Goal: Task Accomplishment & Management: Manage account settings

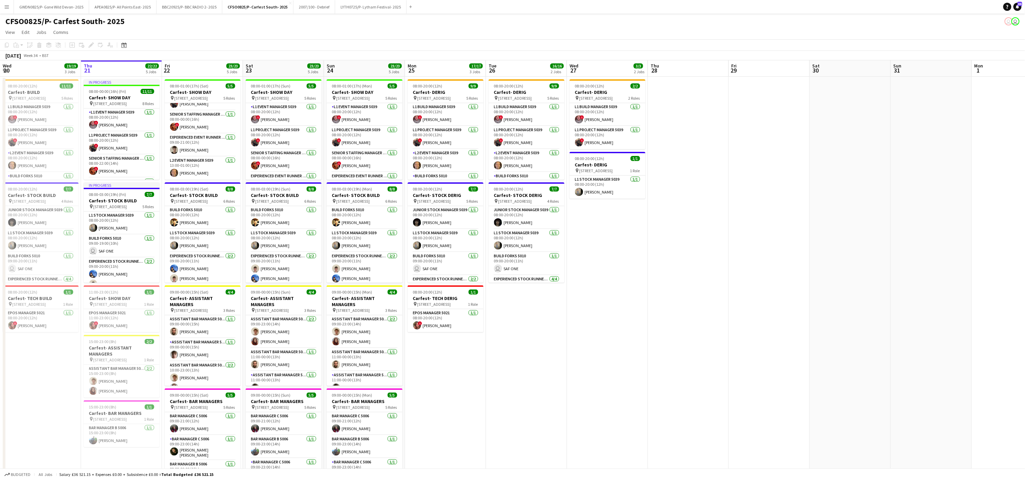
scroll to position [0, 174]
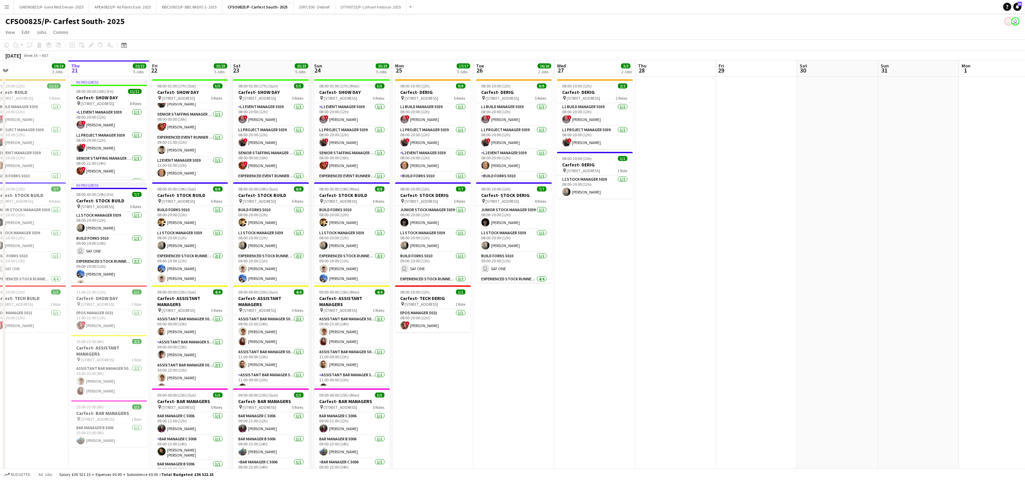
drag, startPoint x: 305, startPoint y: 324, endPoint x: 366, endPoint y: 324, distance: 61.3
click at [366, 324] on app-calendar-viewport "Mon 18 9/11 2 Jobs Tue 19 14/15 2 Jobs Wed 20 19/19 3 Jobs Thu 21 22/22 5 Jobs …" at bounding box center [512, 306] width 1025 height 492
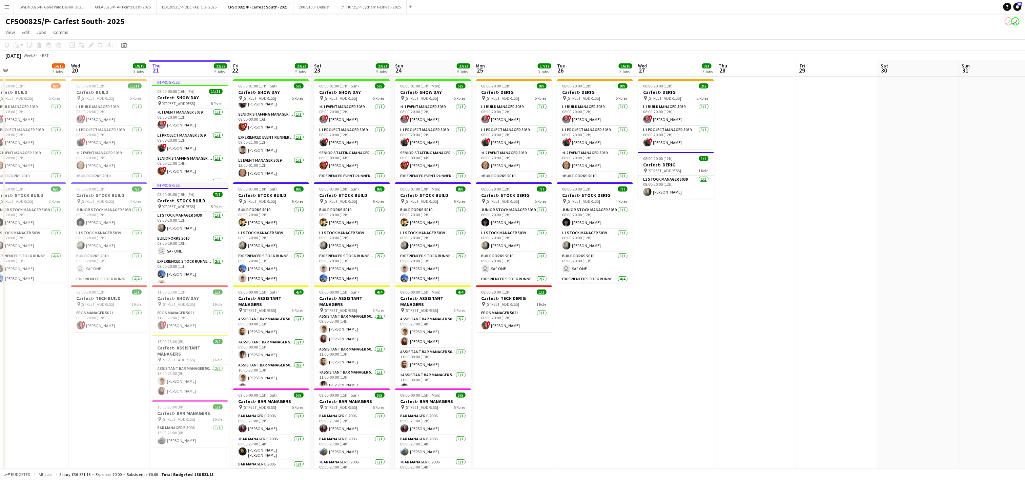
scroll to position [4, 0]
click at [266, 149] on app-card-role "Experienced Event Runner 5012 [DATE] 09:00-21:00 (12h) [PERSON_NAME]" at bounding box center [271, 144] width 76 height 23
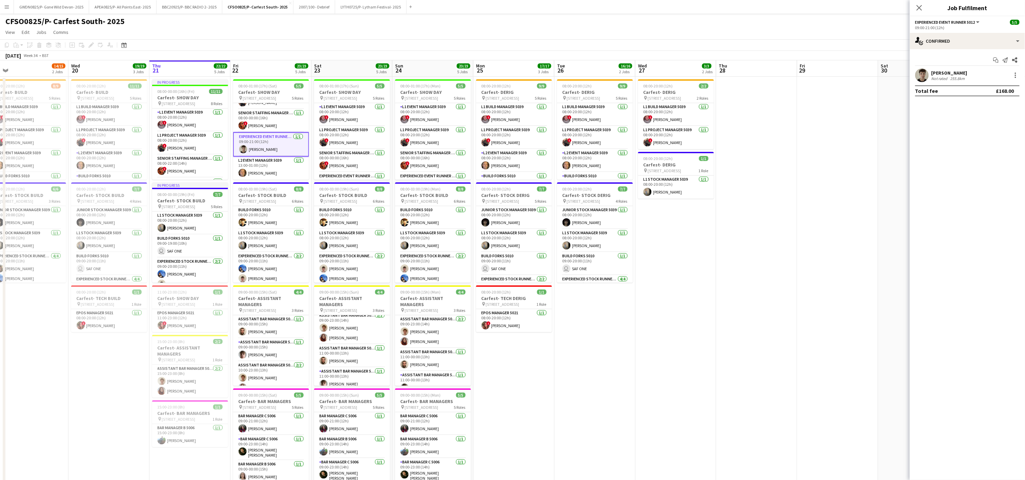
click at [936, 71] on div "[PERSON_NAME]" at bounding box center [949, 73] width 36 height 6
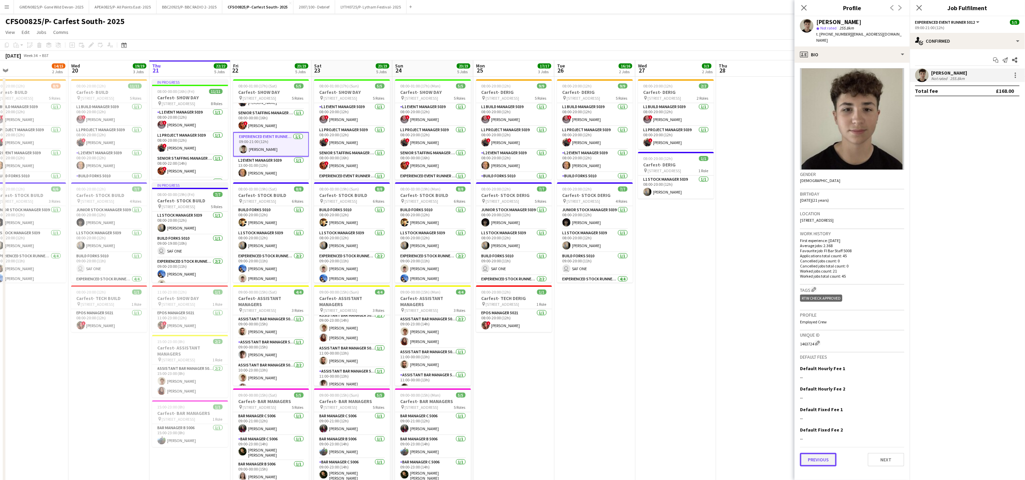
click at [817, 456] on button "Previous" at bounding box center [818, 460] width 37 height 14
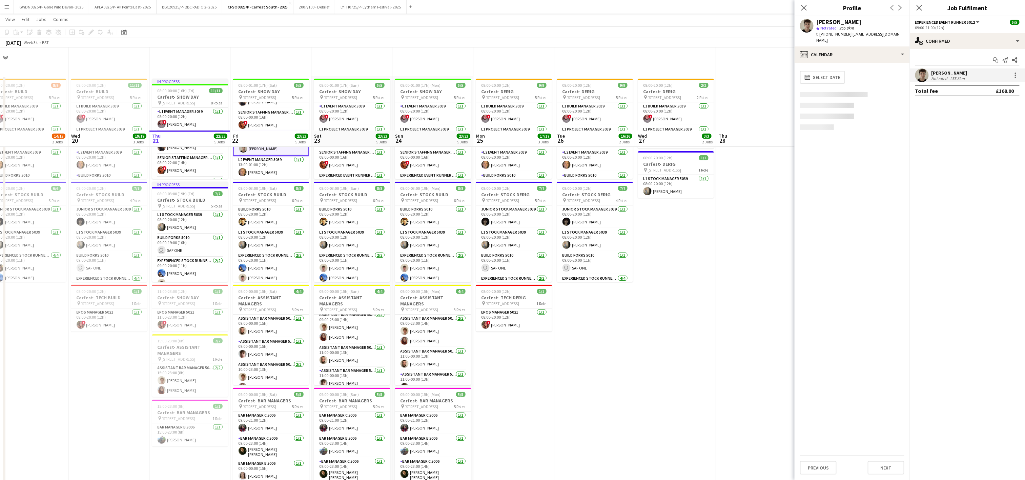
scroll to position [82, 0]
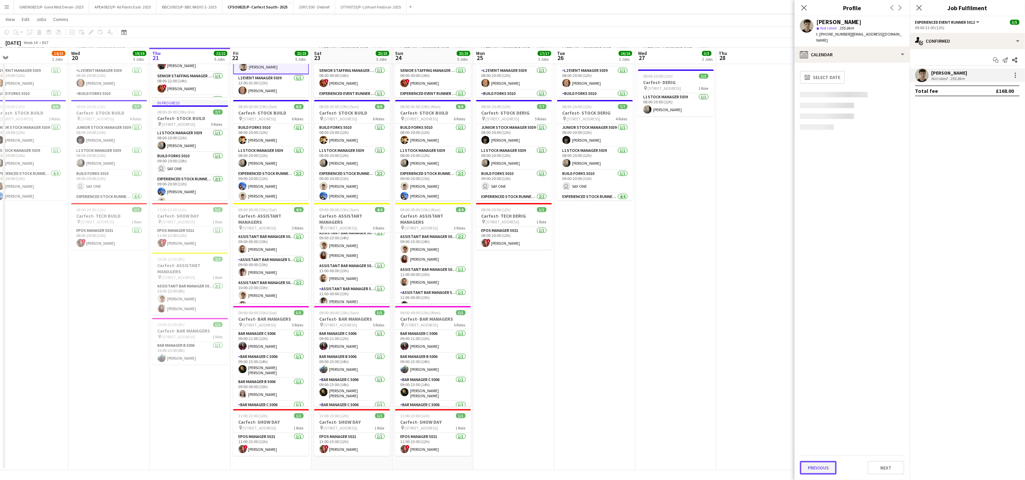
click at [827, 467] on button "Previous" at bounding box center [818, 468] width 37 height 14
click at [825, 238] on button "Previous" at bounding box center [818, 245] width 37 height 14
click at [819, 105] on button "Previous" at bounding box center [818, 111] width 37 height 14
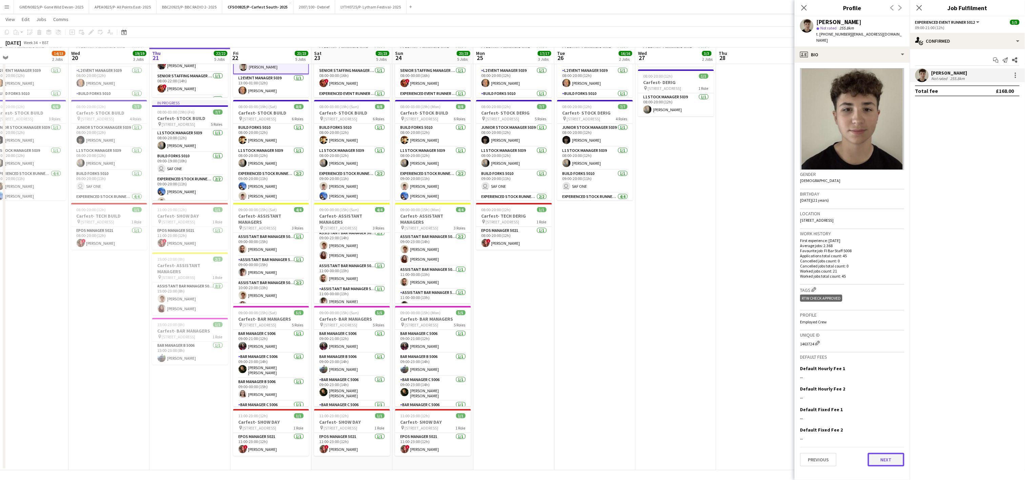
click at [885, 453] on button "Next" at bounding box center [886, 460] width 37 height 14
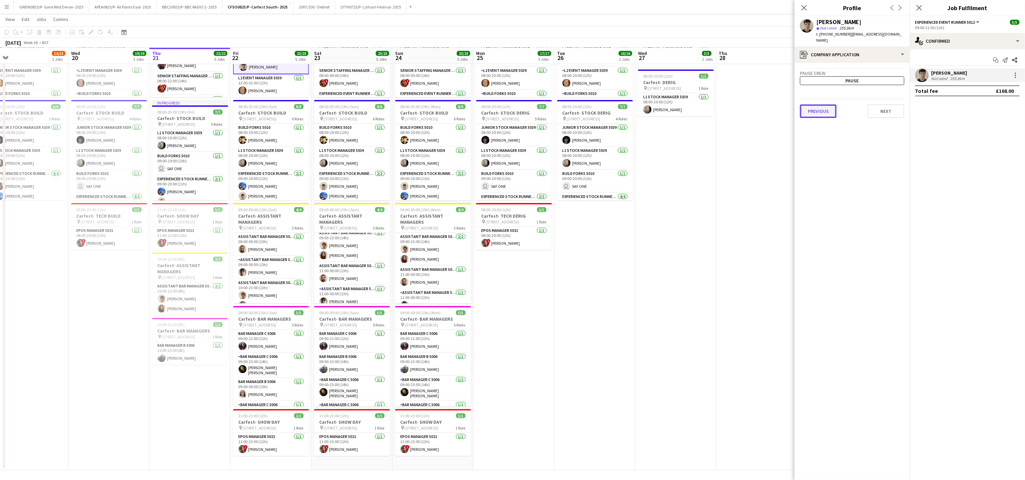
click at [829, 106] on button "Previous" at bounding box center [818, 111] width 37 height 14
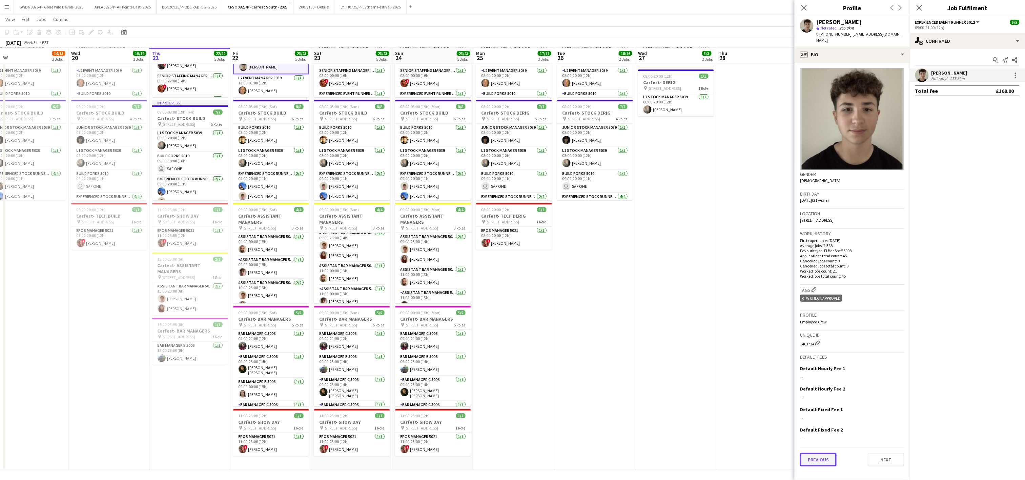
click at [824, 456] on button "Previous" at bounding box center [818, 460] width 37 height 14
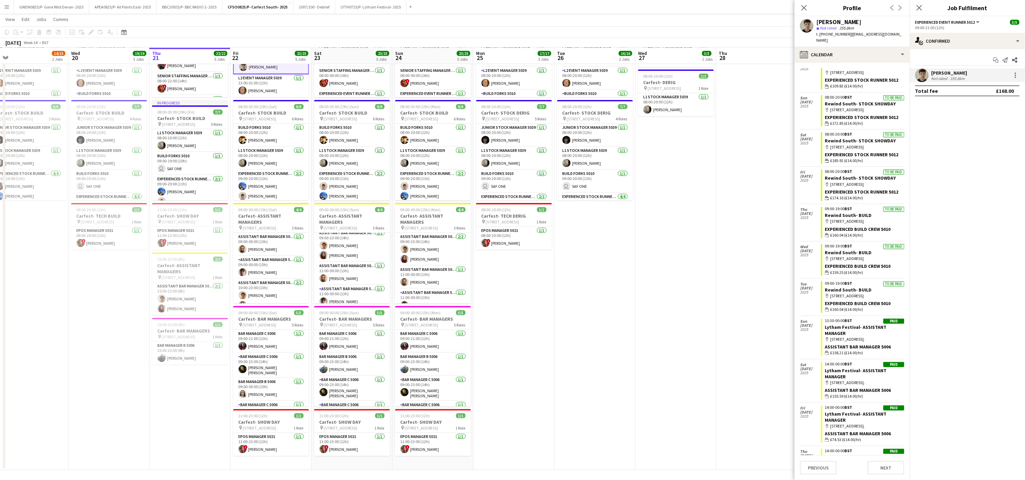
scroll to position [0, 0]
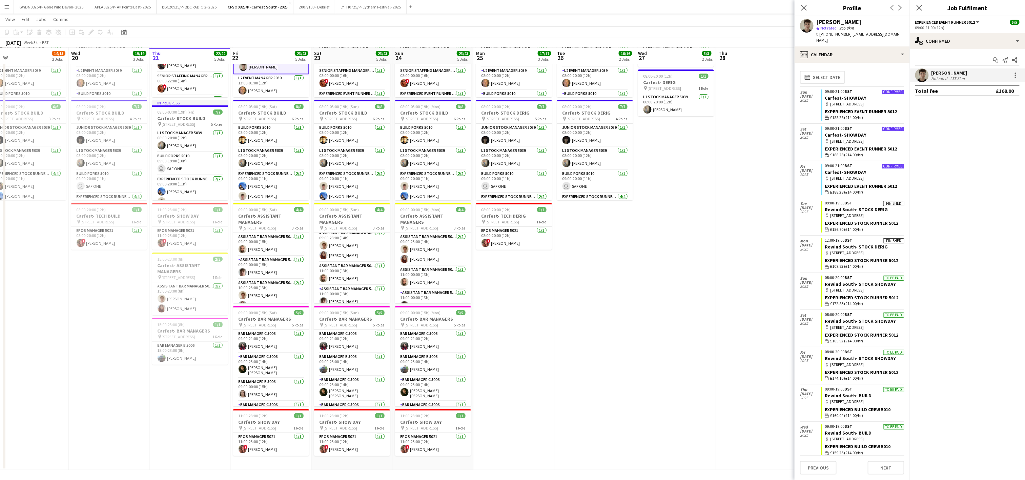
click at [86, 375] on app-date-cell "08:00-20:00 (12h) 11/11 Carfest- BUILD pin [STREET_ADDRESS] 5 Roles L1 Build Ma…" at bounding box center [108, 232] width 81 height 476
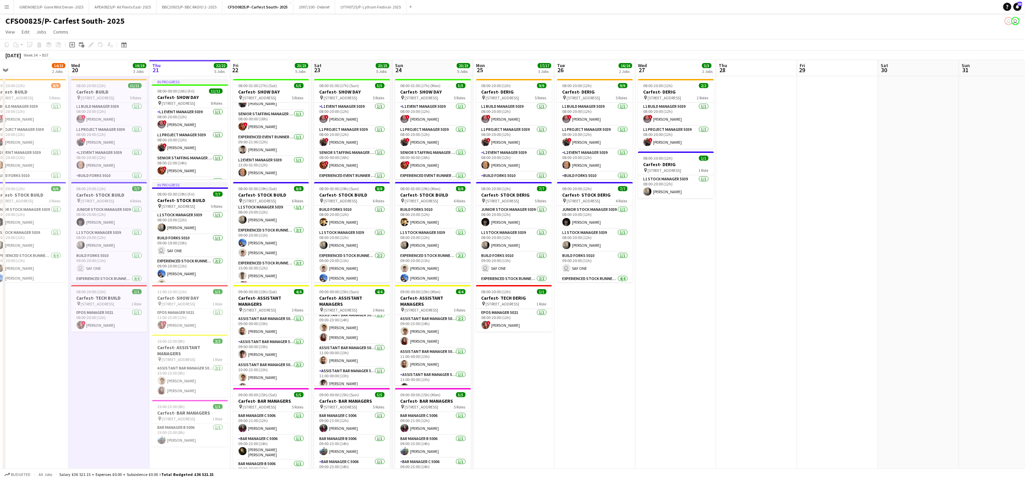
click at [576, 415] on app-date-cell "08:00-20:00 (12h) 9/9 Carfest- DERIG pin [STREET_ADDRESS] 5 Roles L1 Build Mana…" at bounding box center [594, 314] width 81 height 476
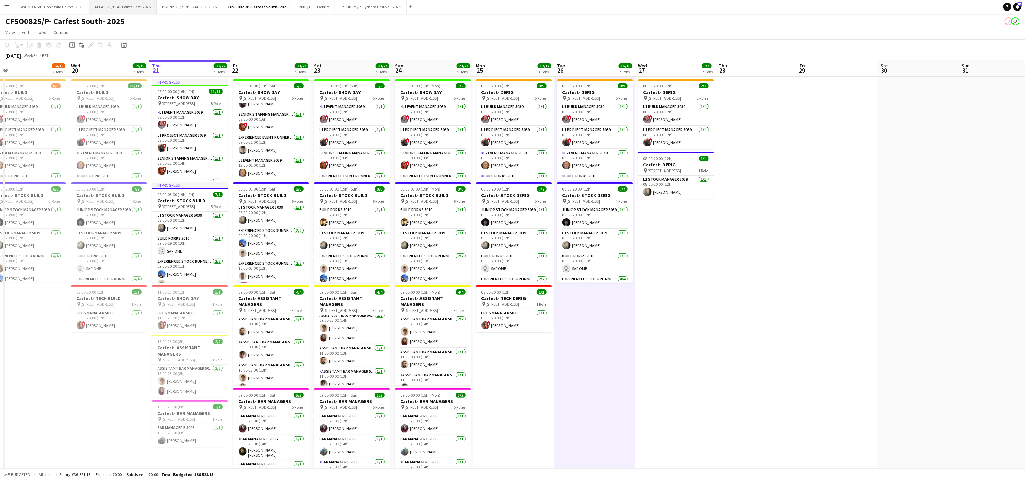
click at [103, 7] on button "APEA0825/P- All Points East- 2025 Close" at bounding box center [122, 6] width 67 height 13
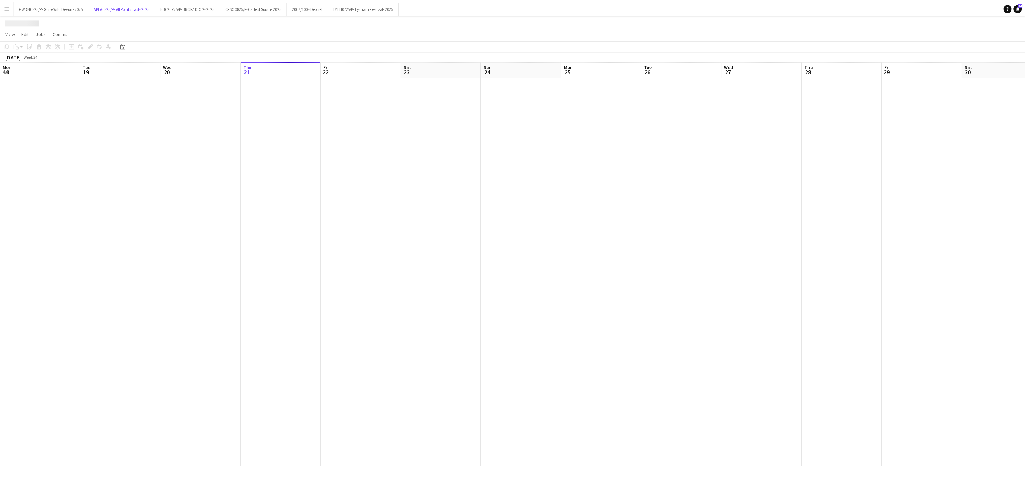
scroll to position [0, 162]
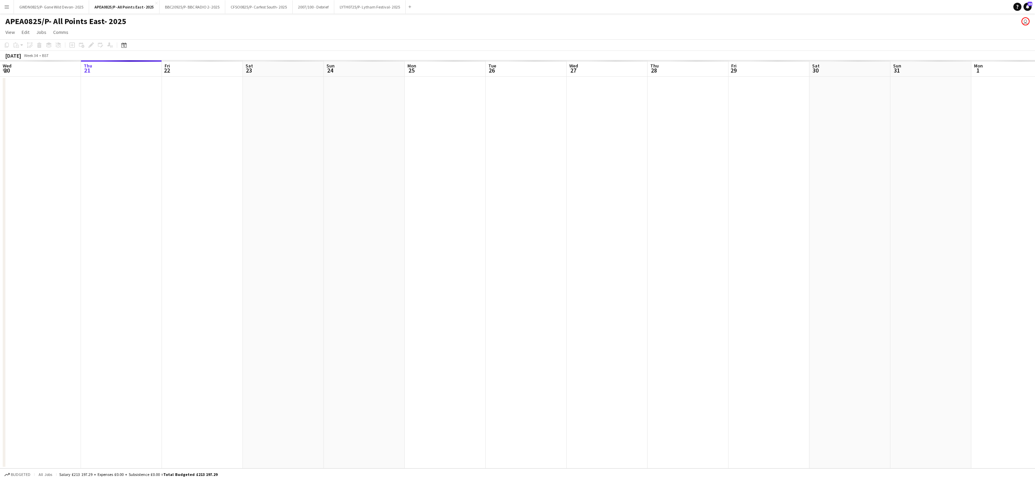
click at [322, 417] on app-date-cell at bounding box center [283, 273] width 81 height 392
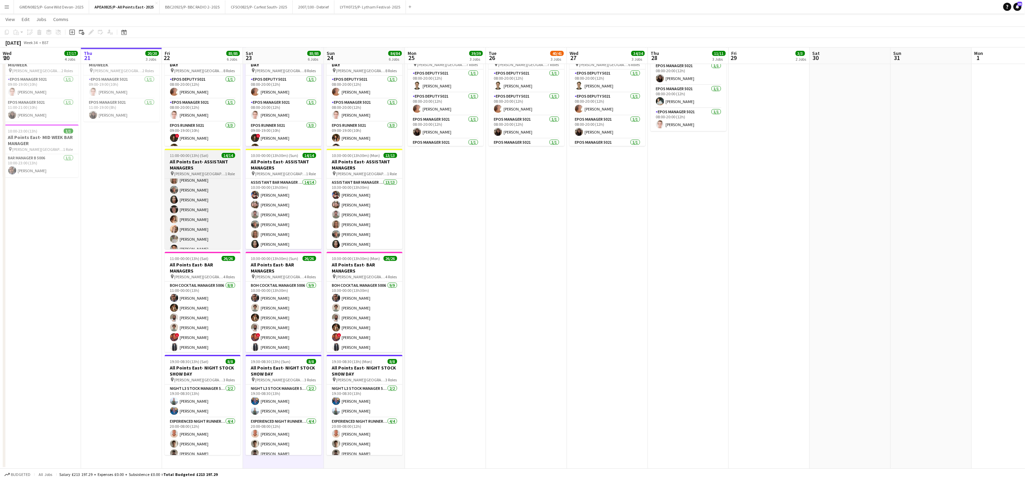
scroll to position [54, 0]
click at [646, 274] on app-date-cell "08:00-20:00 (12h) 16/16 All Points East- DERIG pin [PERSON_NAME] [GEOGRAPHIC_DA…" at bounding box center [607, 153] width 81 height 632
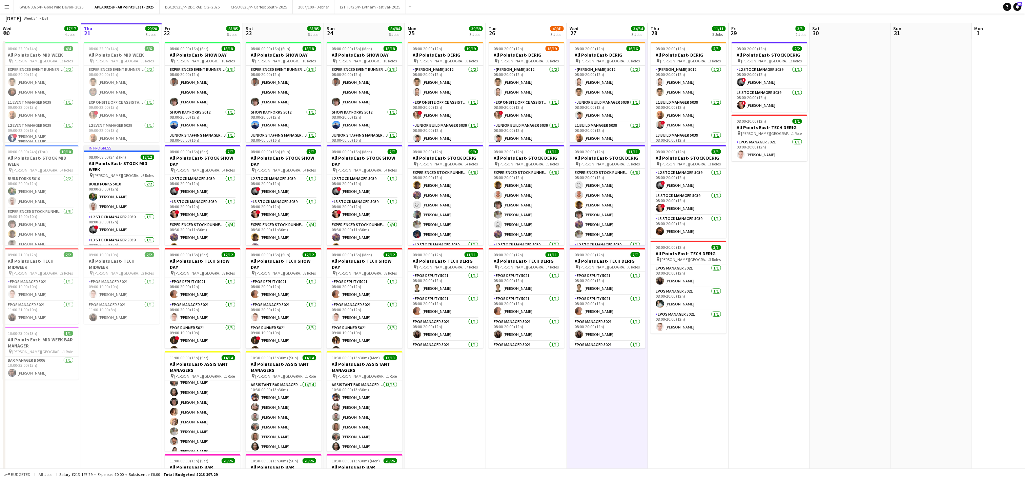
scroll to position [0, 0]
